Goal: Check status

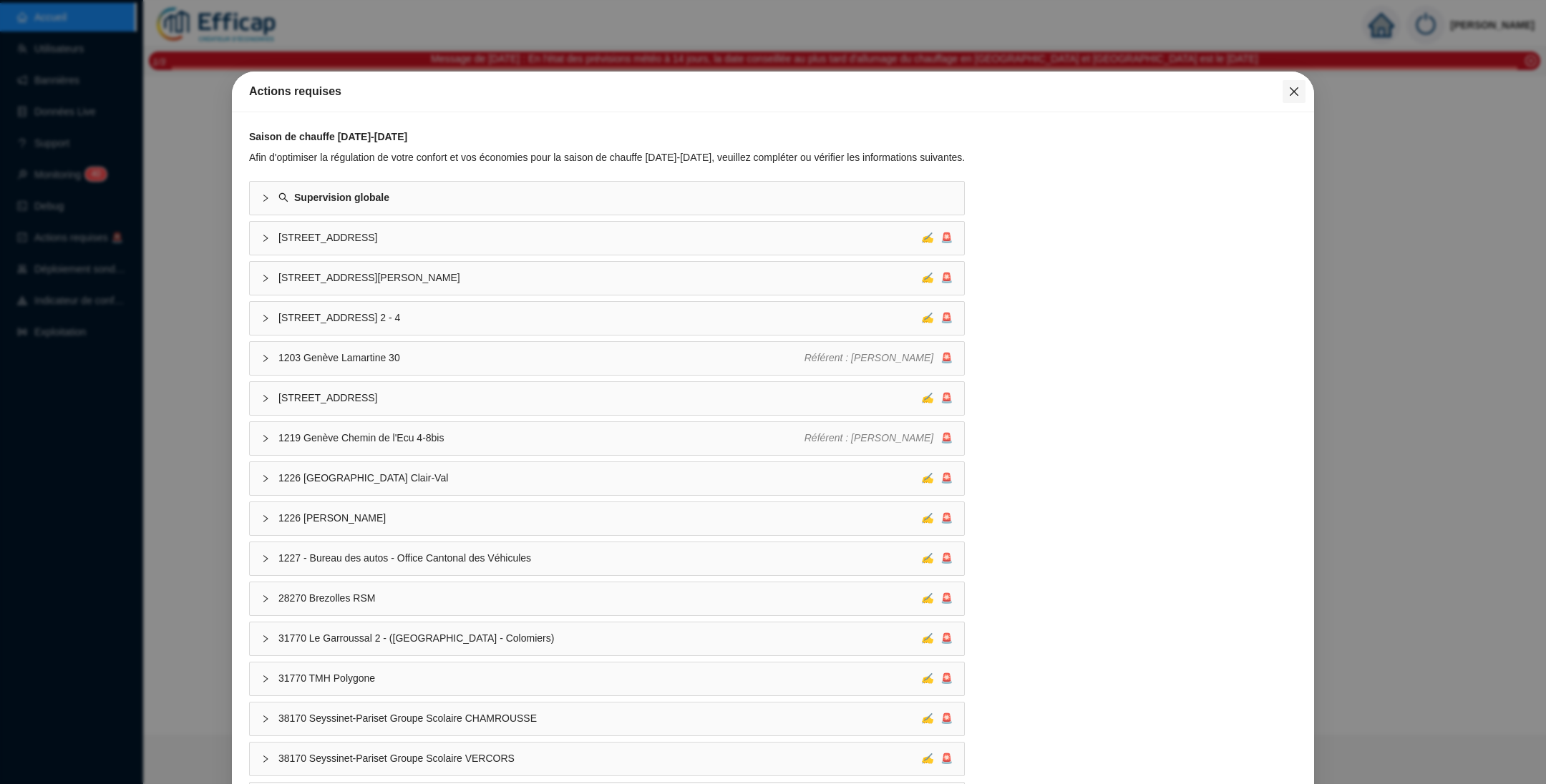
click at [1288, 97] on icon "close" at bounding box center [1293, 91] width 11 height 11
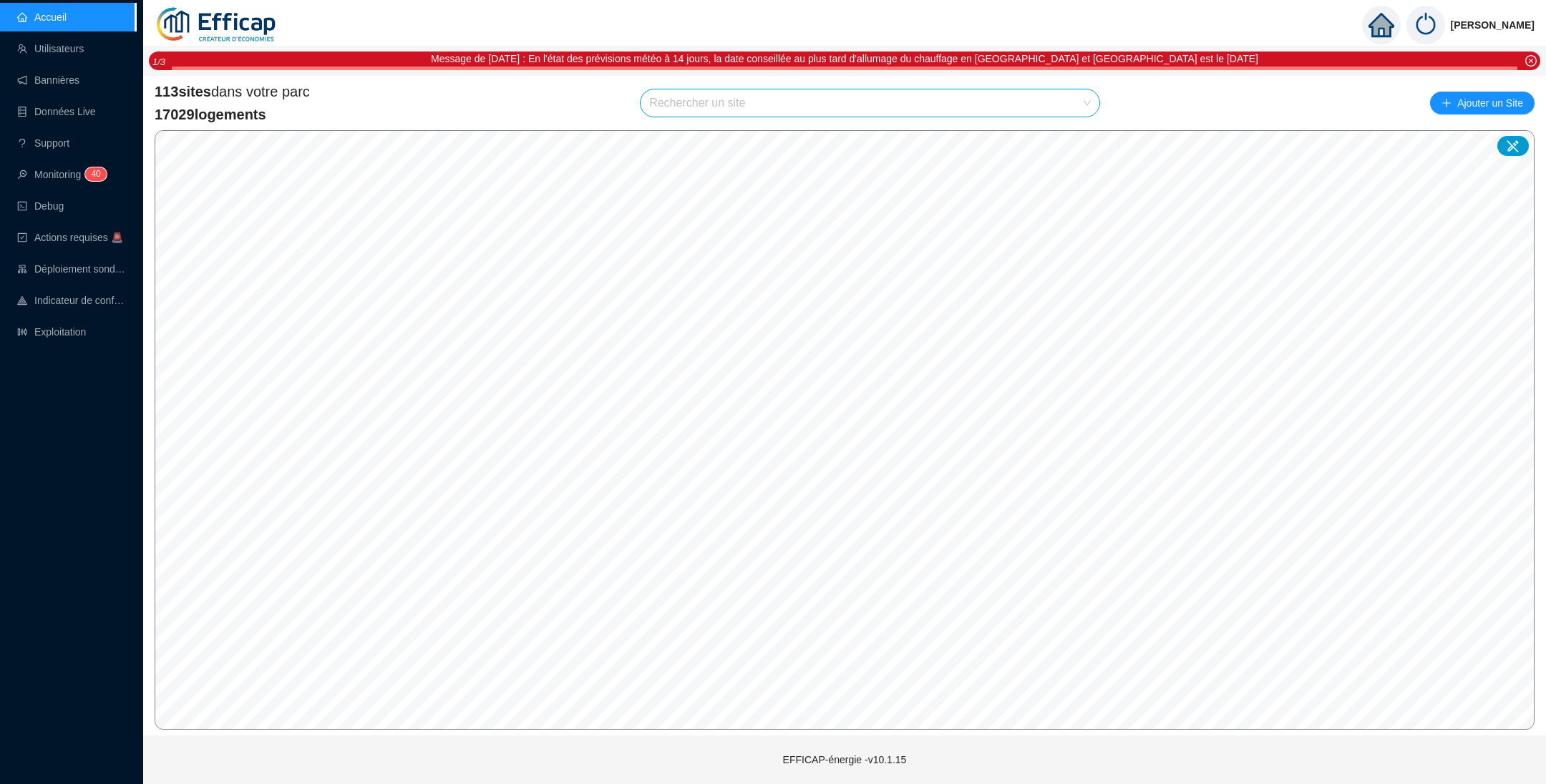
click at [726, 100] on input "search" at bounding box center [864, 103] width 429 height 27
type input "presid"
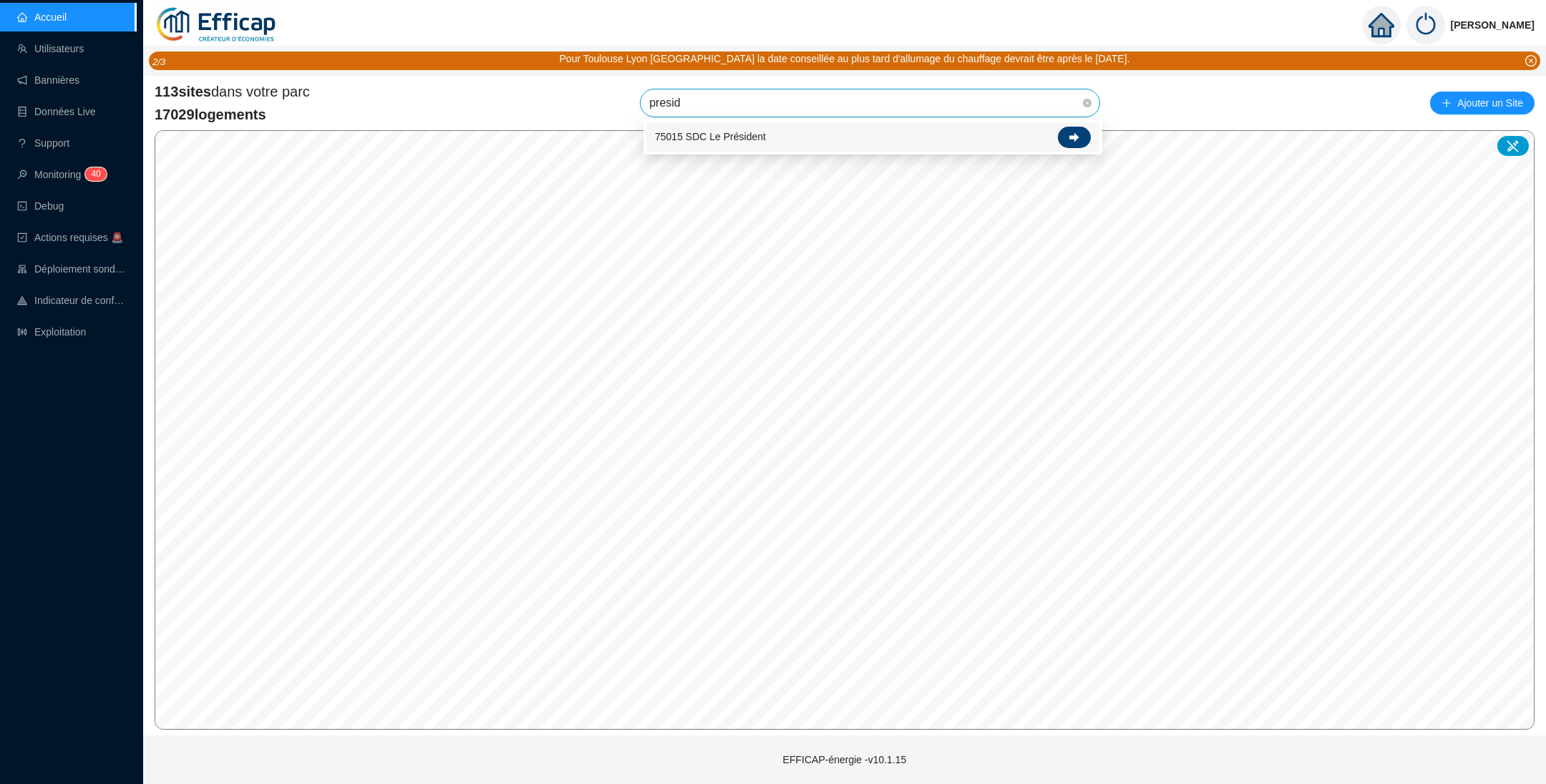
click at [1079, 138] on icon at bounding box center [1074, 137] width 10 height 10
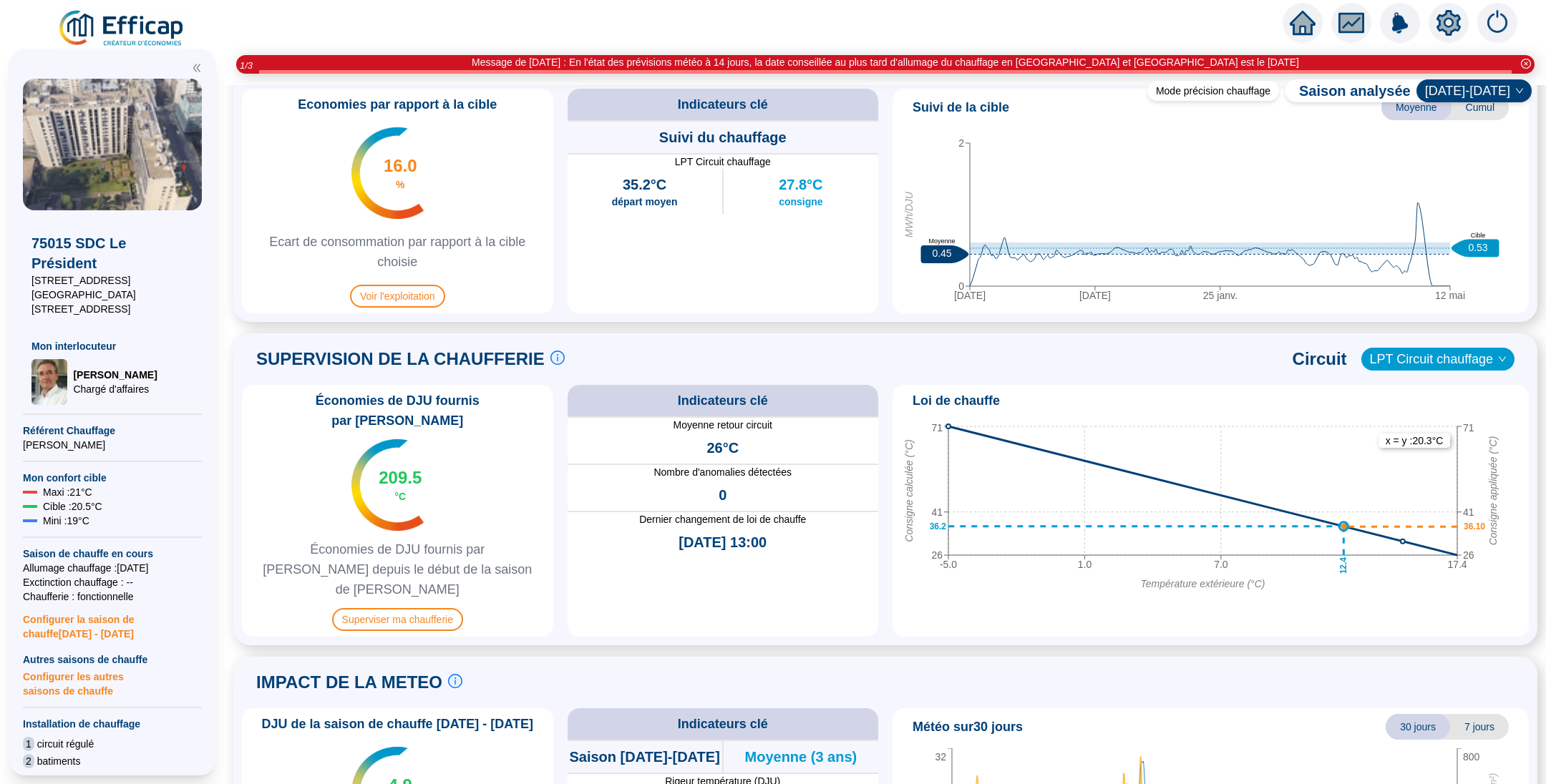
scroll to position [751, 0]
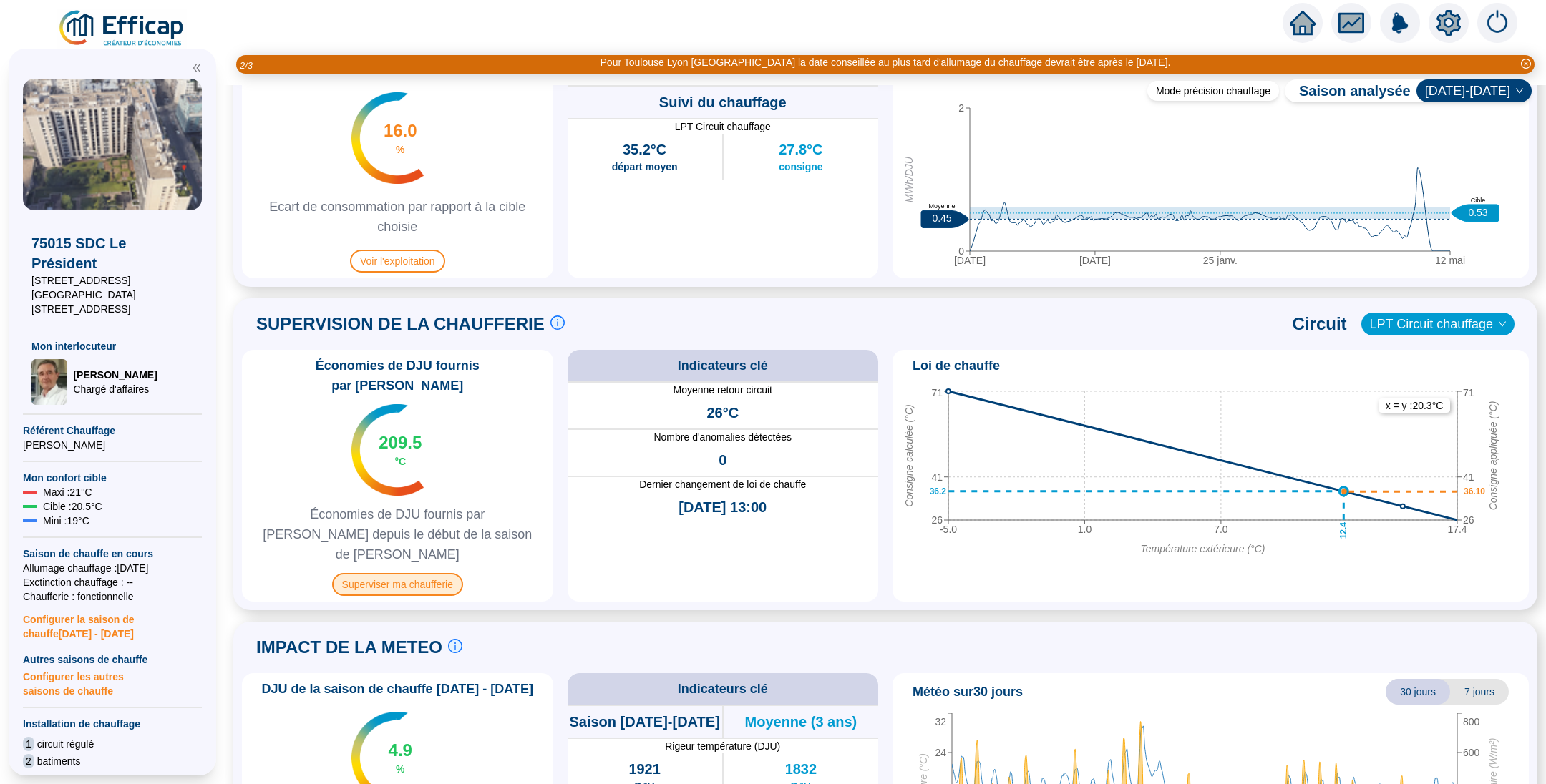
click at [410, 573] on span "Superviser ma chaufferie" at bounding box center [397, 584] width 131 height 23
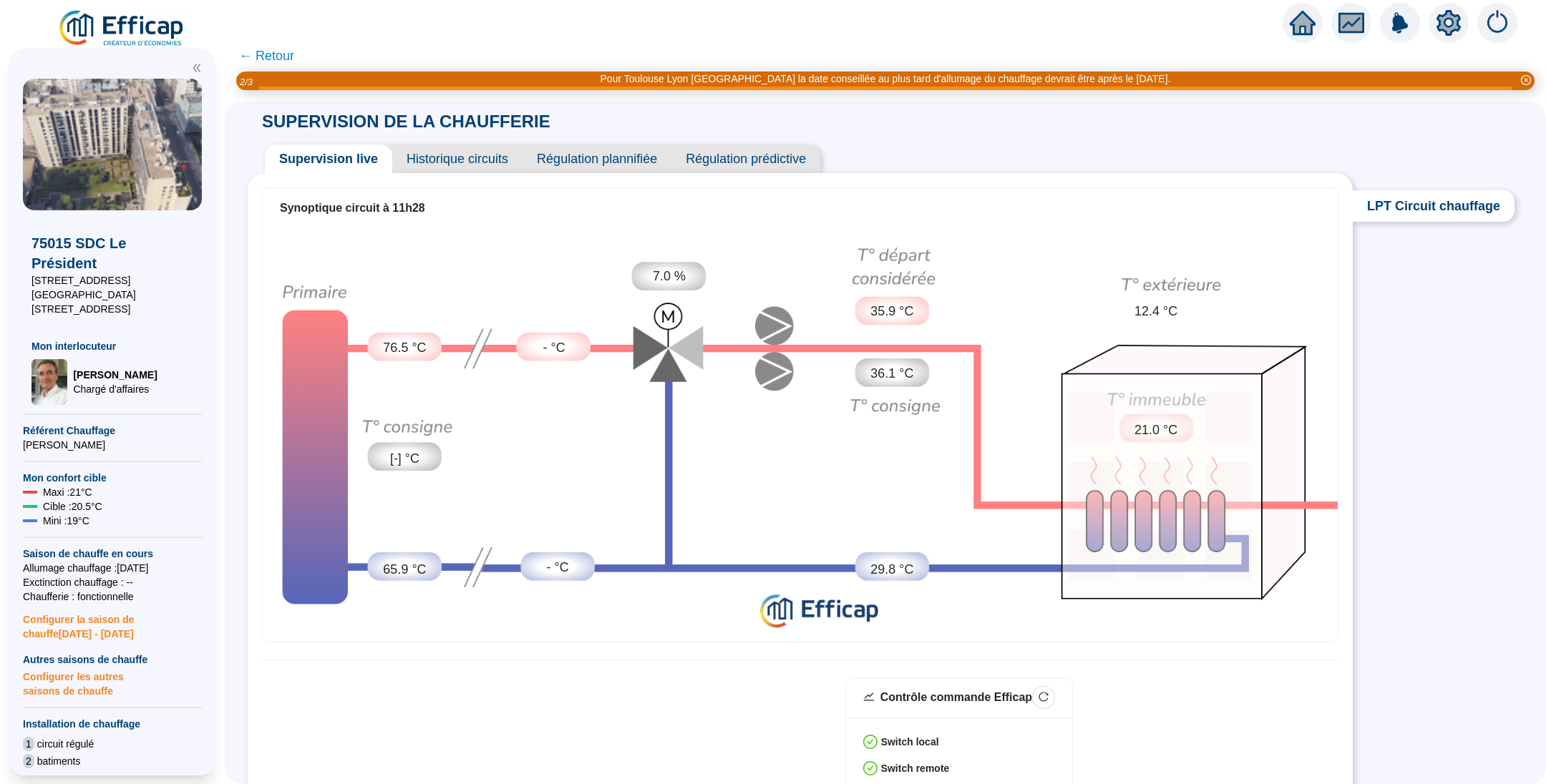
click at [465, 162] on span "Historique circuits" at bounding box center [457, 159] width 130 height 29
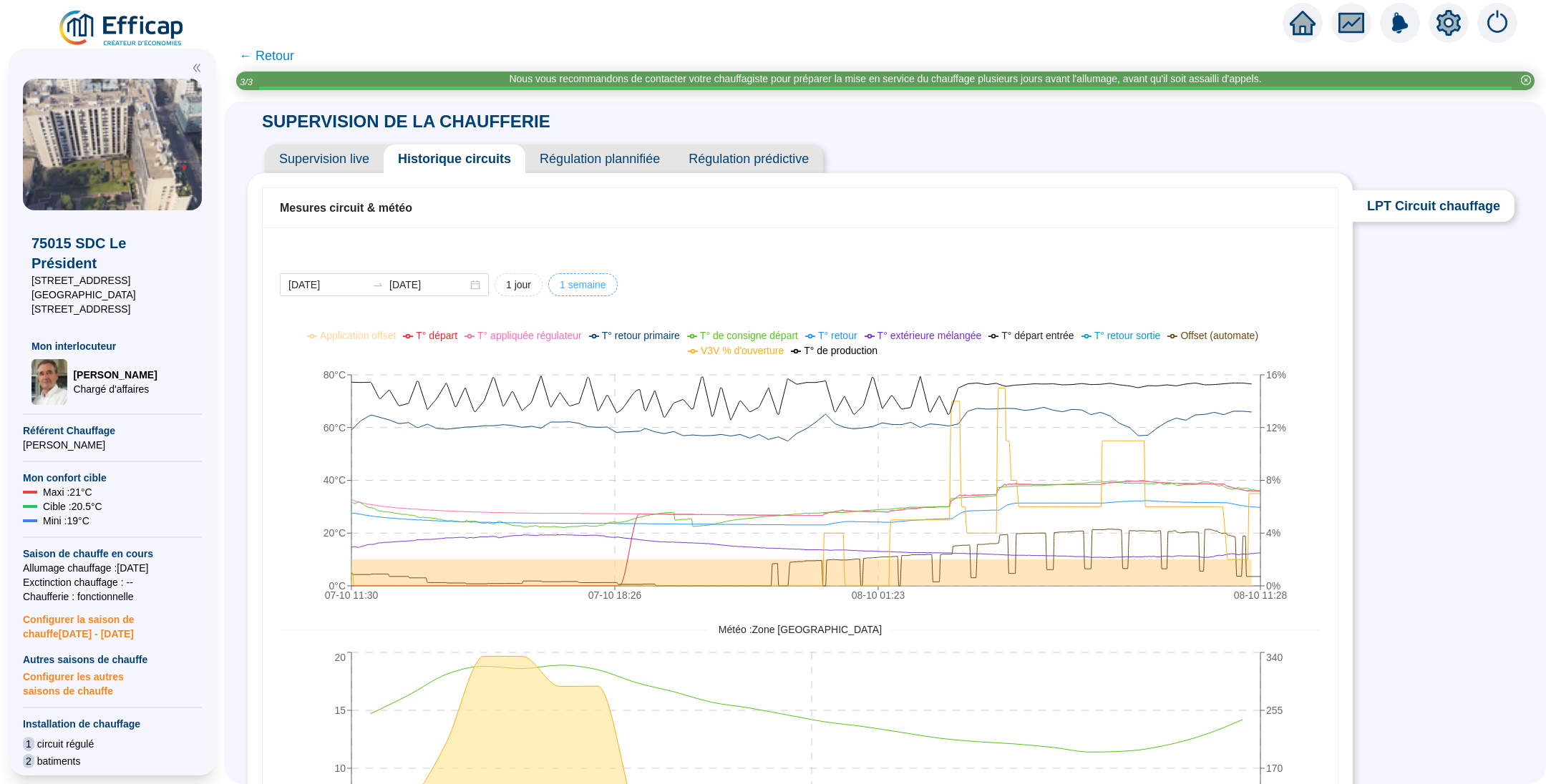
click at [606, 290] on span "1 semaine" at bounding box center [583, 285] width 47 height 15
type input "2025-10-01"
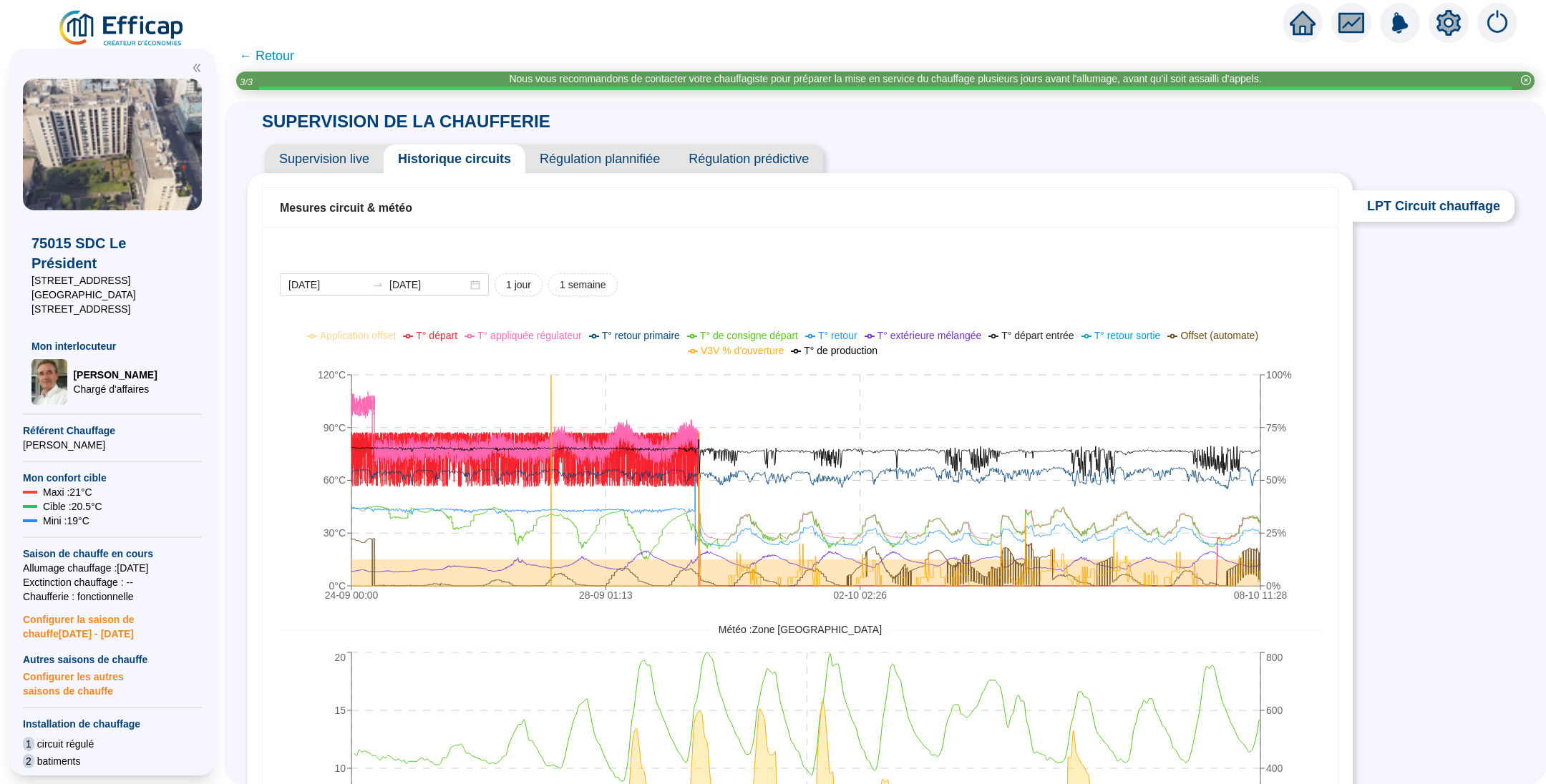
click at [365, 155] on span "Supervision live" at bounding box center [324, 159] width 119 height 29
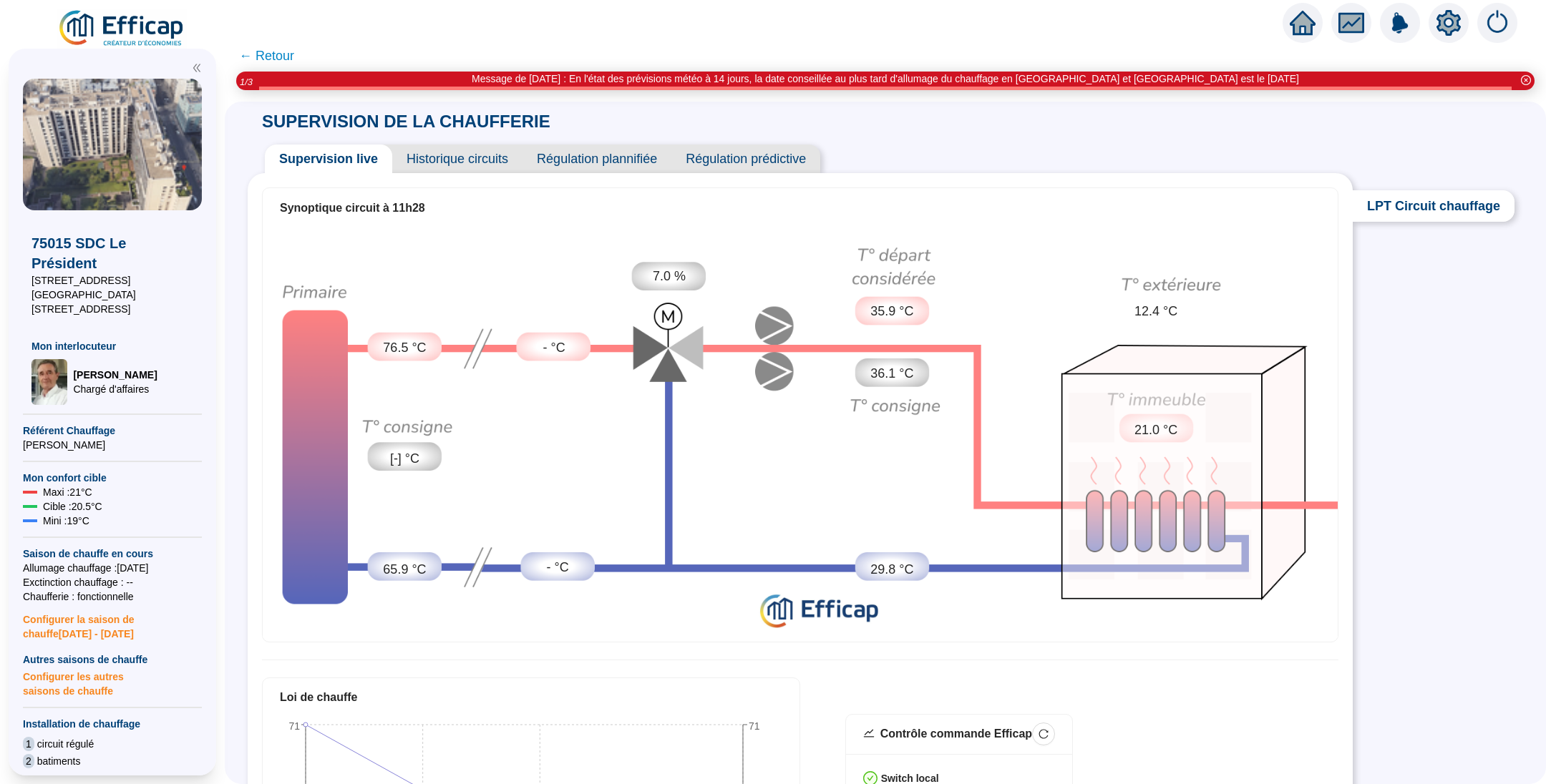
click at [476, 157] on span "Historique circuits" at bounding box center [457, 159] width 130 height 29
